Goal: Transaction & Acquisition: Book appointment/travel/reservation

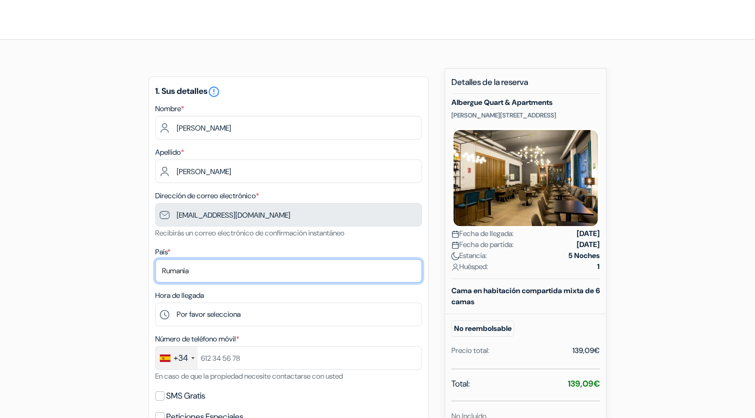
select select "co"
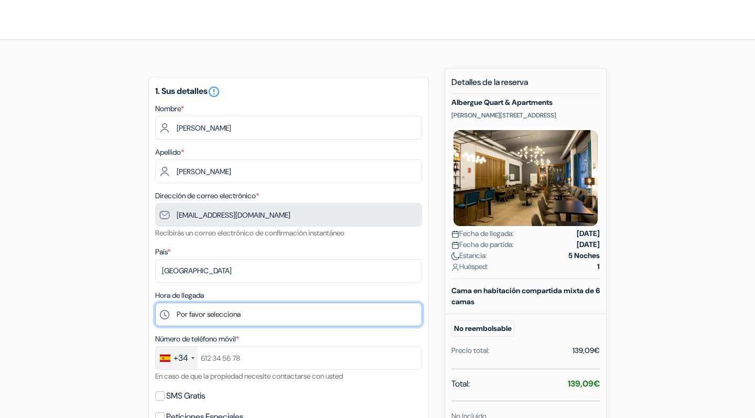
select select "18"
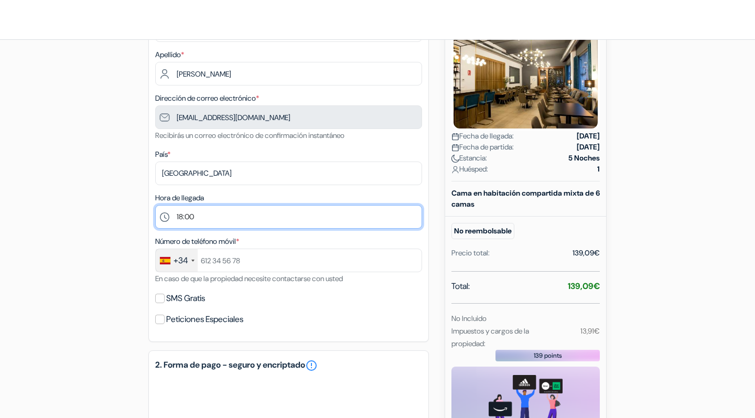
scroll to position [99, 0]
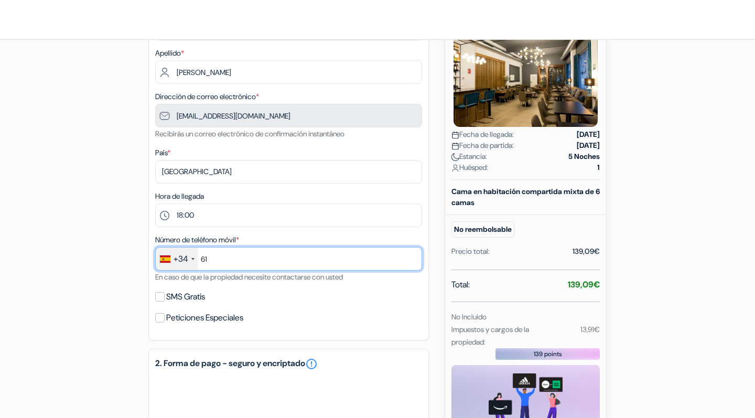
type input "614"
type input "614373284"
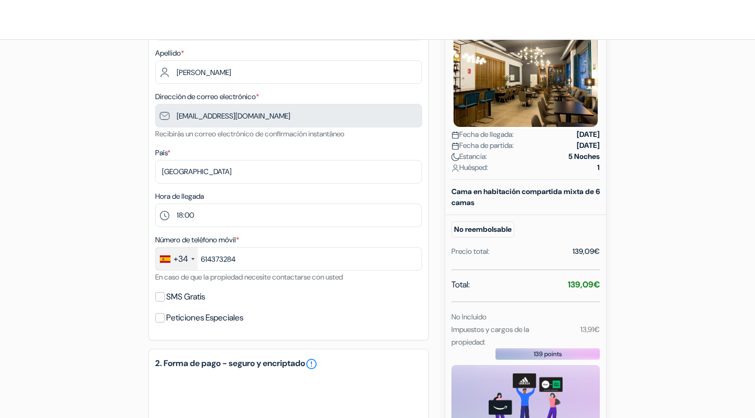
click at [160, 293] on input "SMS Gratis" at bounding box center [159, 296] width 9 height 9
checkbox input "true"
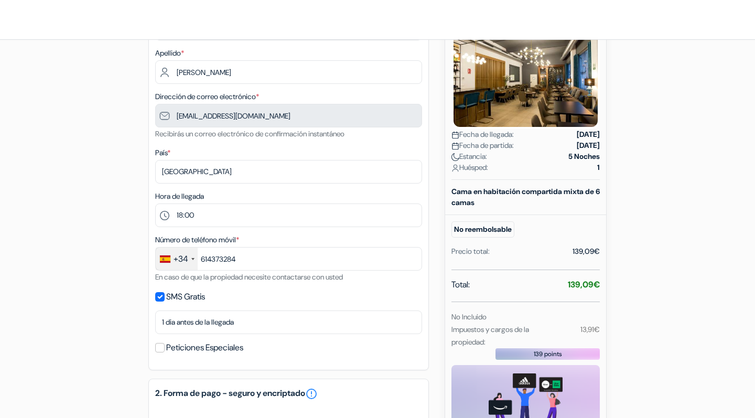
click at [163, 348] on input "Peticiones Especiales" at bounding box center [159, 347] width 9 height 9
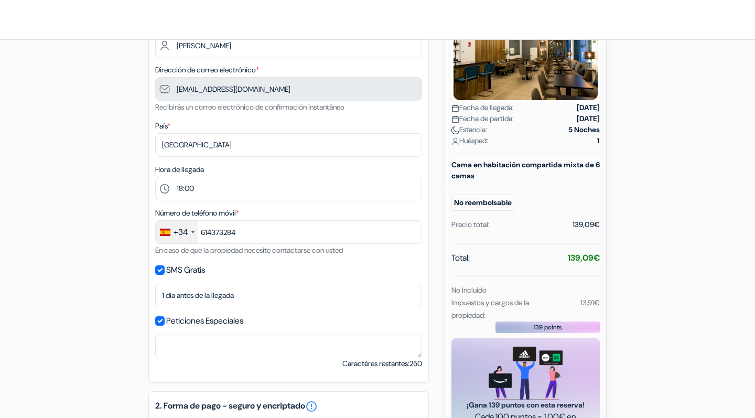
scroll to position [131, 0]
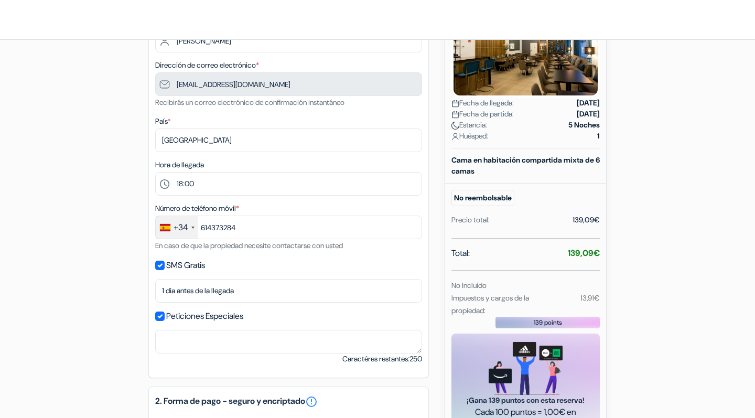
click at [157, 314] on input "Peticiones Especiales" at bounding box center [159, 315] width 9 height 9
checkbox input "false"
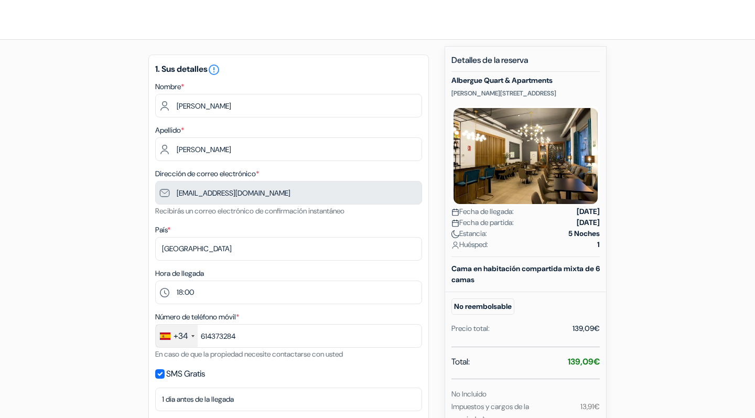
scroll to position [20, 0]
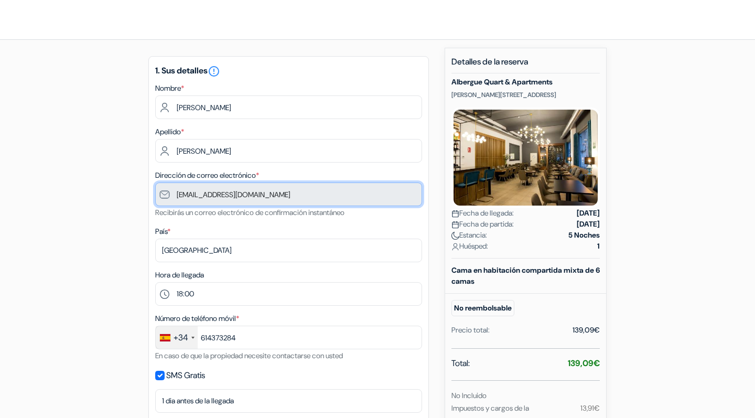
click at [265, 193] on input "[EMAIL_ADDRESS][DOMAIN_NAME]" at bounding box center [288, 194] width 267 height 24
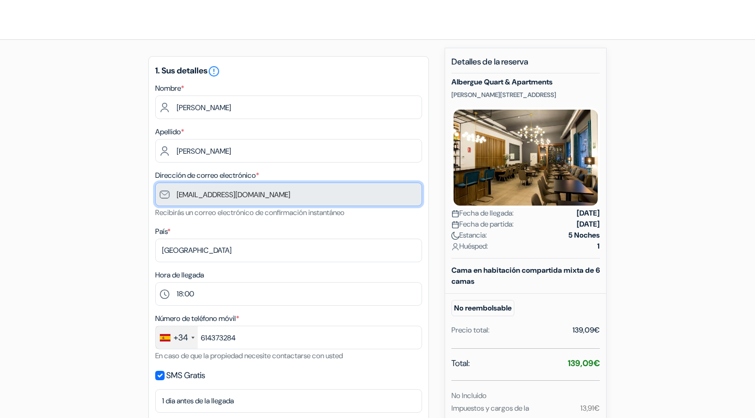
drag, startPoint x: 315, startPoint y: 193, endPoint x: 188, endPoint y: 193, distance: 126.9
click at [188, 193] on input "[EMAIL_ADDRESS][DOMAIN_NAME]" at bounding box center [288, 194] width 267 height 24
click at [178, 195] on input "[EMAIL_ADDRESS][DOMAIN_NAME]" at bounding box center [288, 194] width 267 height 24
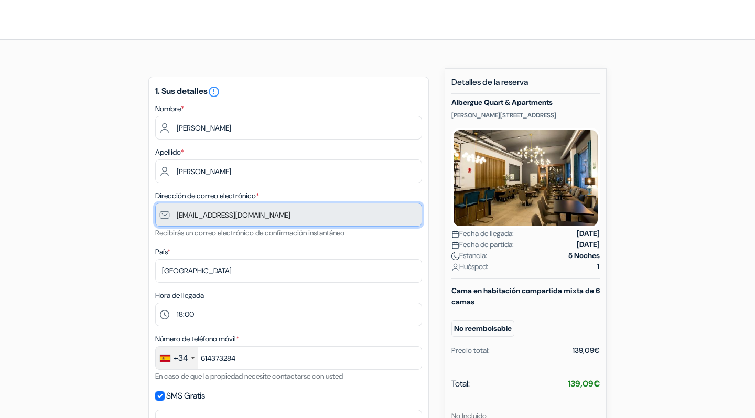
scroll to position [0, 0]
click at [158, 215] on input "[EMAIL_ADDRESS][DOMAIN_NAME]" at bounding box center [288, 215] width 267 height 24
